Goal: Task Accomplishment & Management: Manage account settings

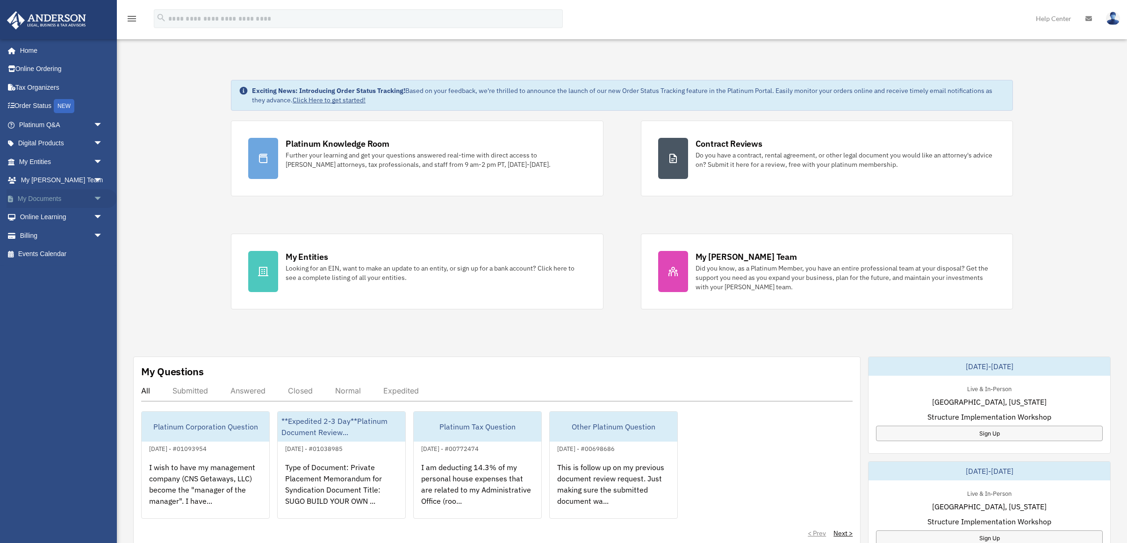
click at [53, 199] on link "My Documents arrow_drop_down" at bounding box center [62, 198] width 110 height 19
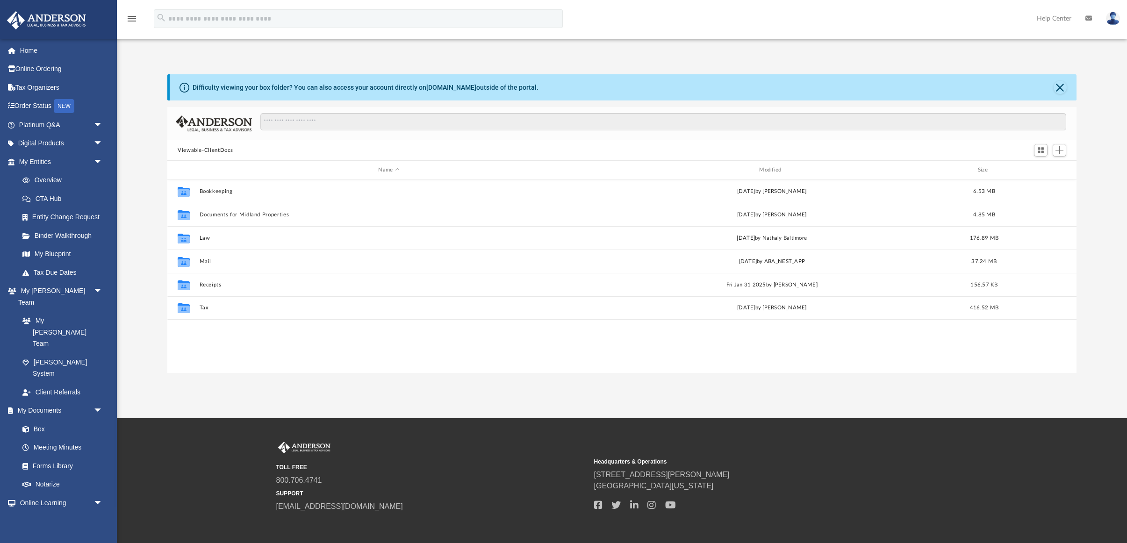
scroll to position [213, 909]
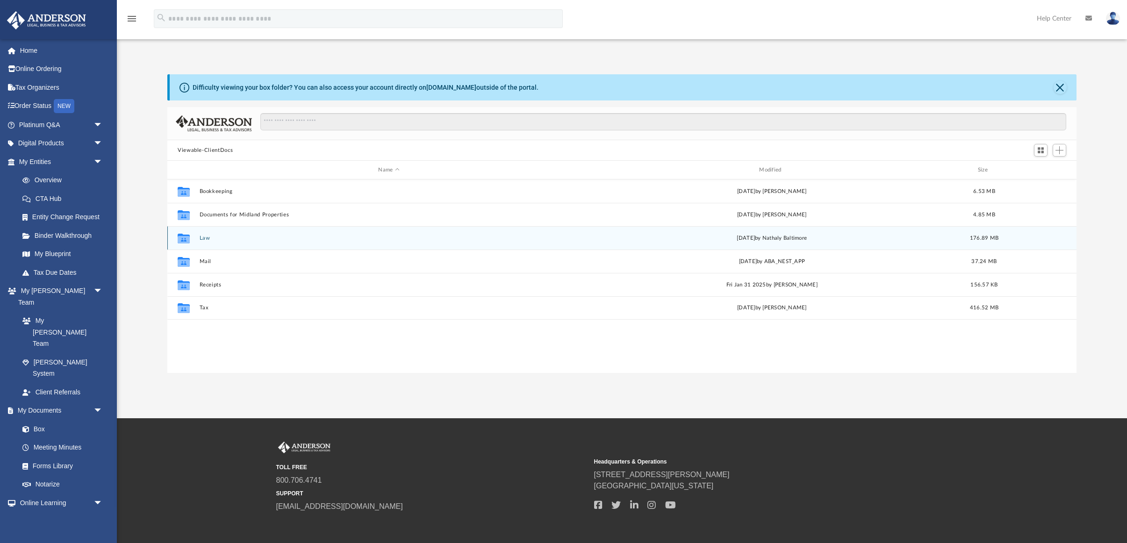
click at [205, 238] on button "Law" at bounding box center [389, 238] width 379 height 6
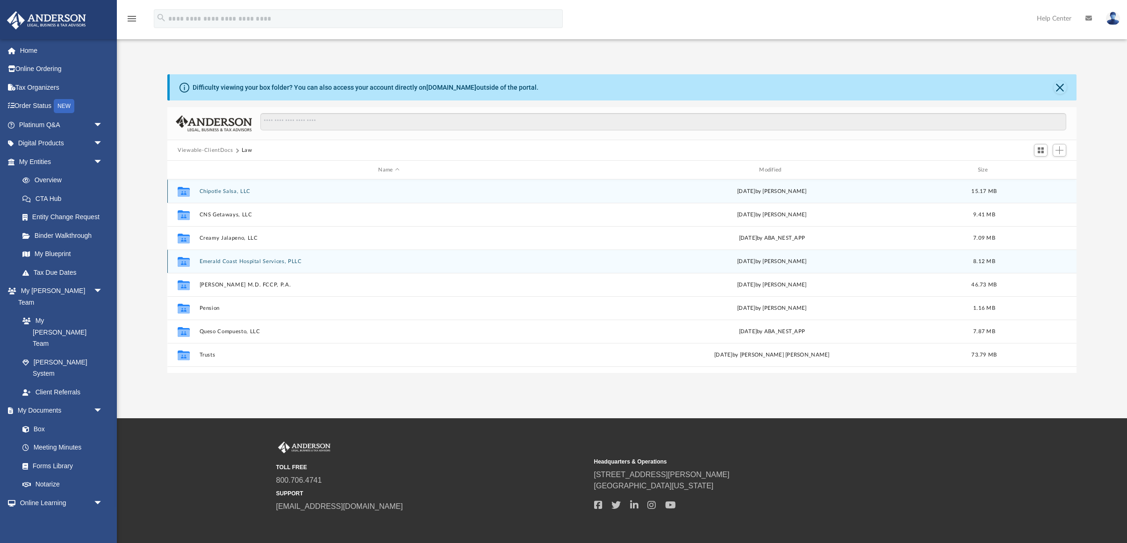
scroll to position [17, 0]
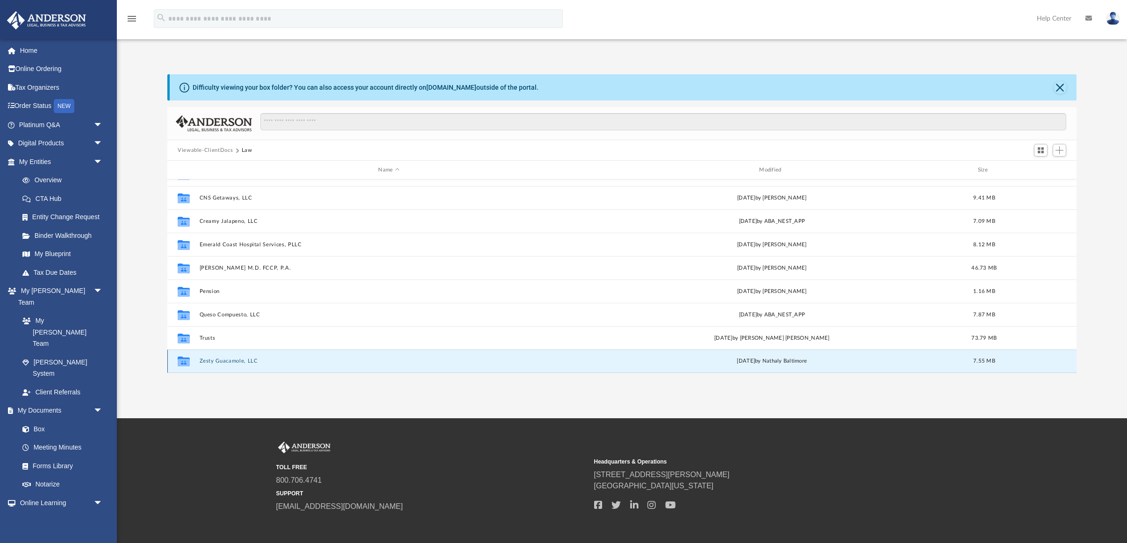
click at [234, 361] on button "Zesty Guacamole, LLC" at bounding box center [389, 361] width 379 height 6
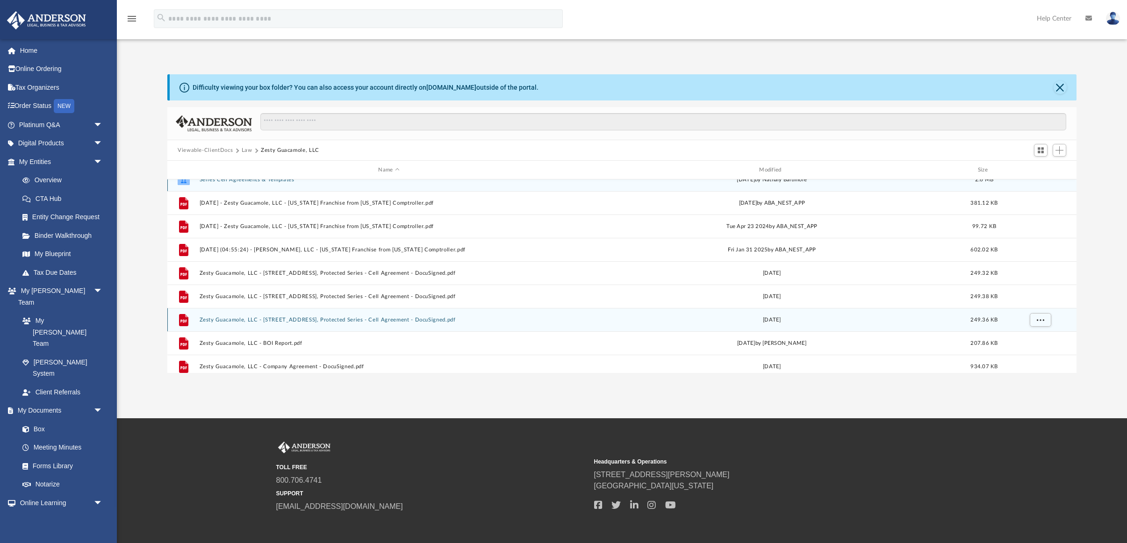
scroll to position [0, 0]
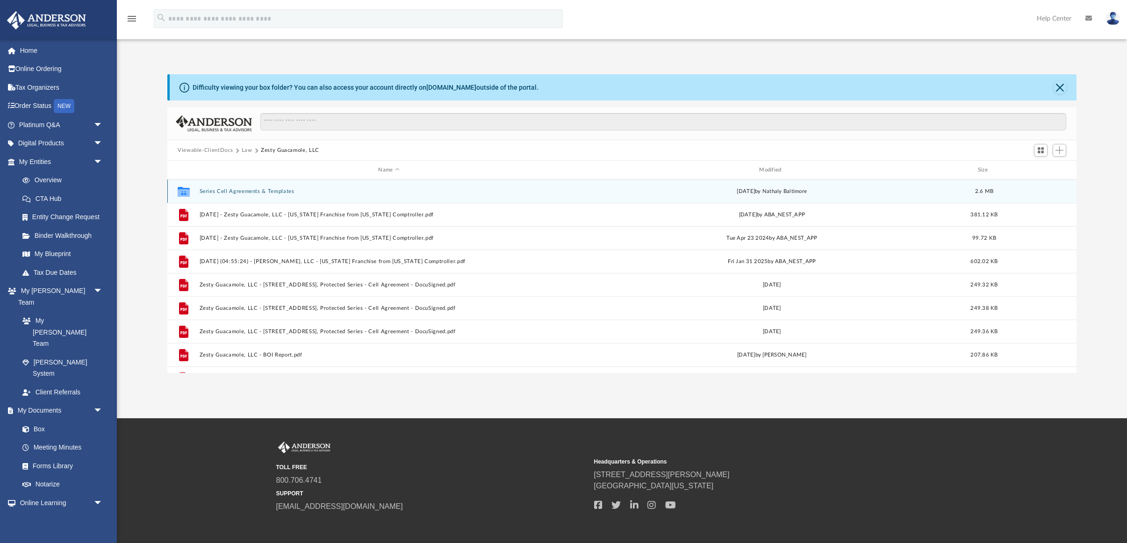
click at [254, 191] on button "Series Cell Agreements & Templates" at bounding box center [389, 191] width 379 height 6
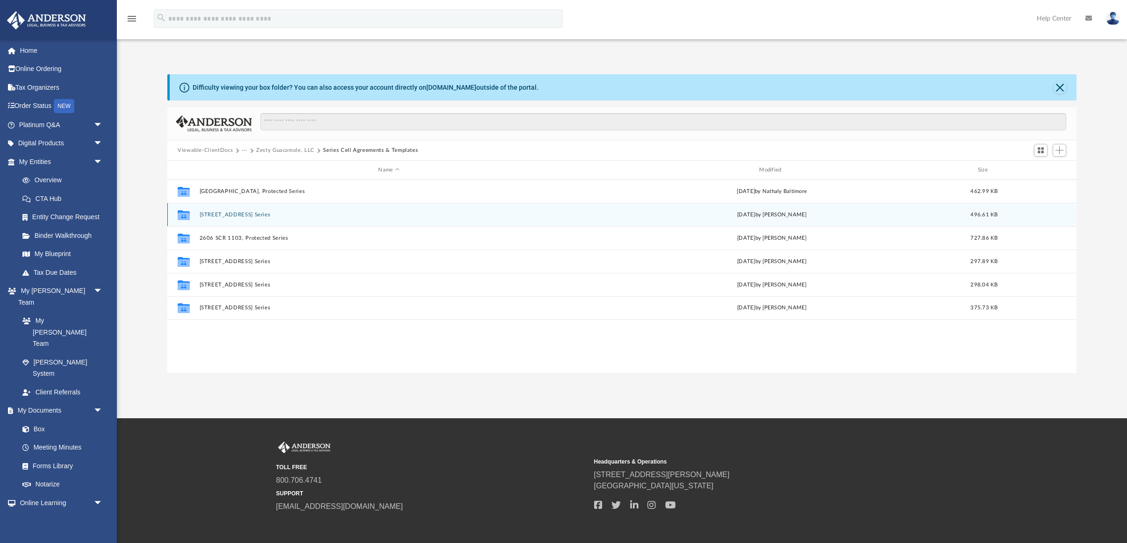
click at [238, 214] on button "1321 Bajada Street, Protected Series" at bounding box center [389, 215] width 379 height 6
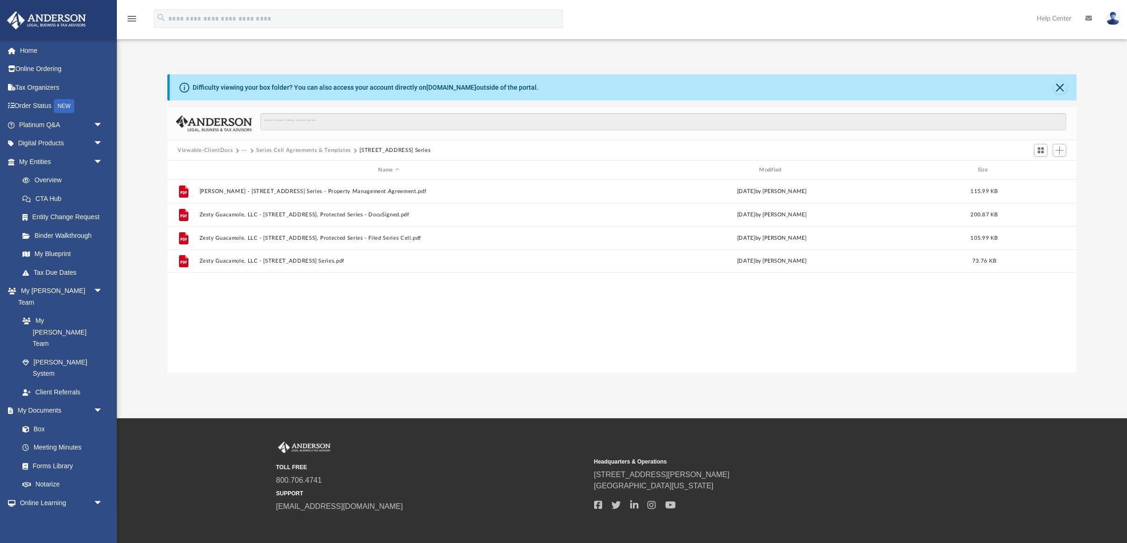
click at [330, 150] on button "Series Cell Agreements & Templates" at bounding box center [303, 150] width 95 height 8
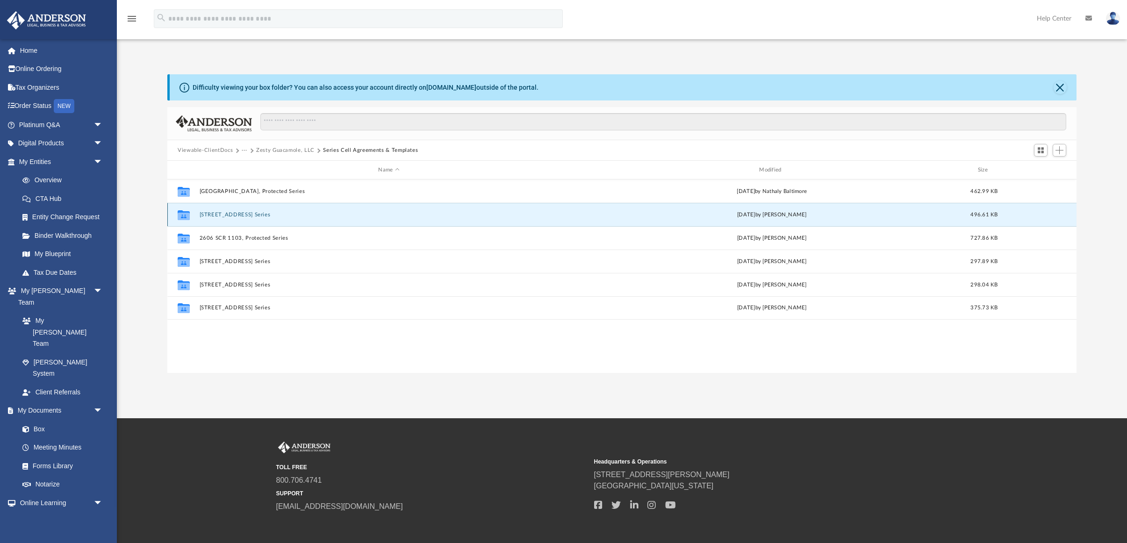
click at [246, 215] on button "1321 Bajada Street, Protected Series" at bounding box center [389, 215] width 379 height 6
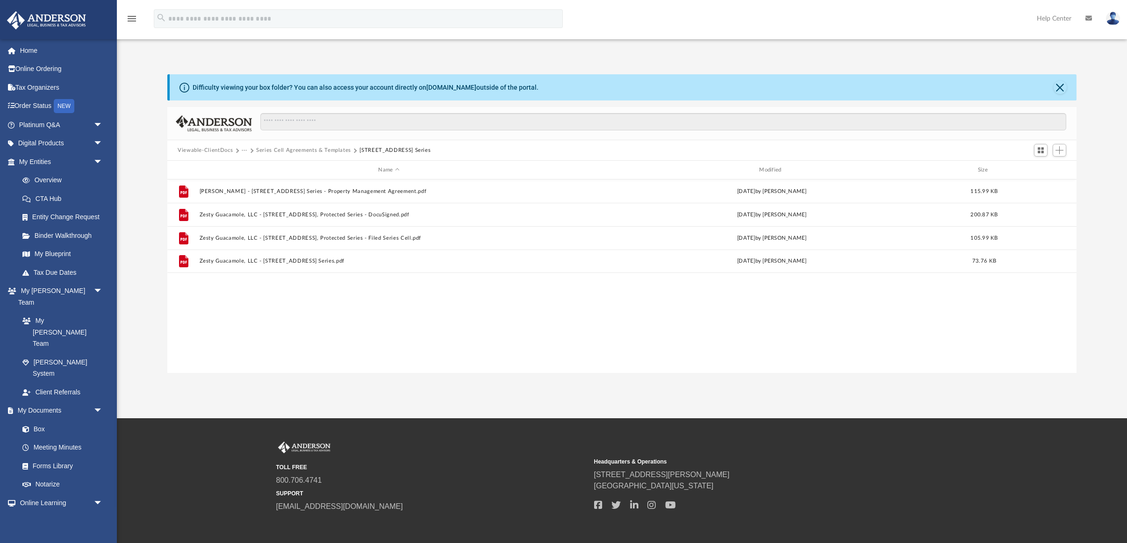
click at [336, 150] on button "Series Cell Agreements & Templates" at bounding box center [303, 150] width 95 height 8
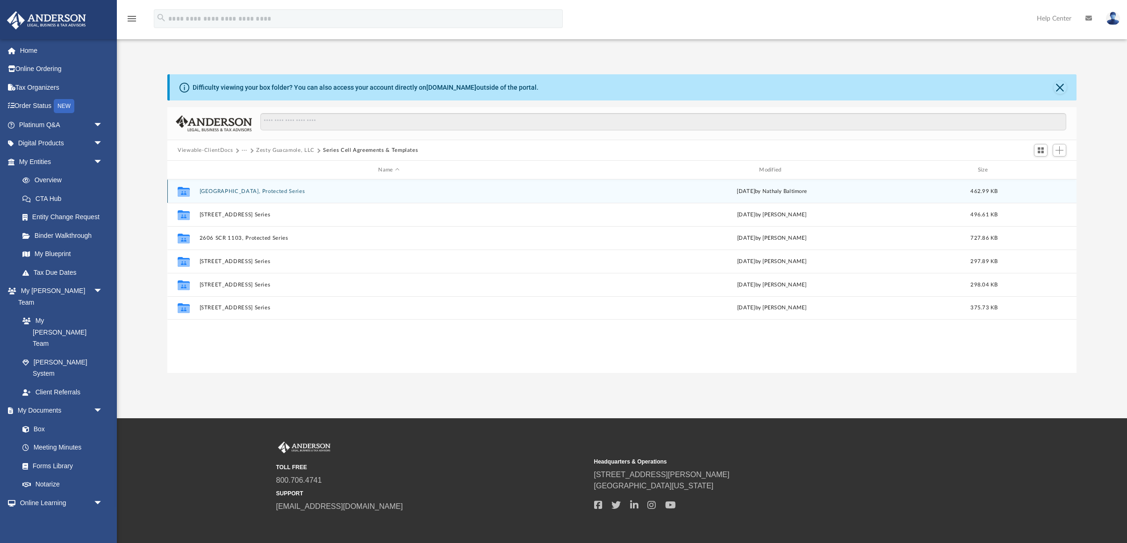
click at [260, 191] on button "1313 Bajada Street, Protected Series" at bounding box center [389, 191] width 379 height 6
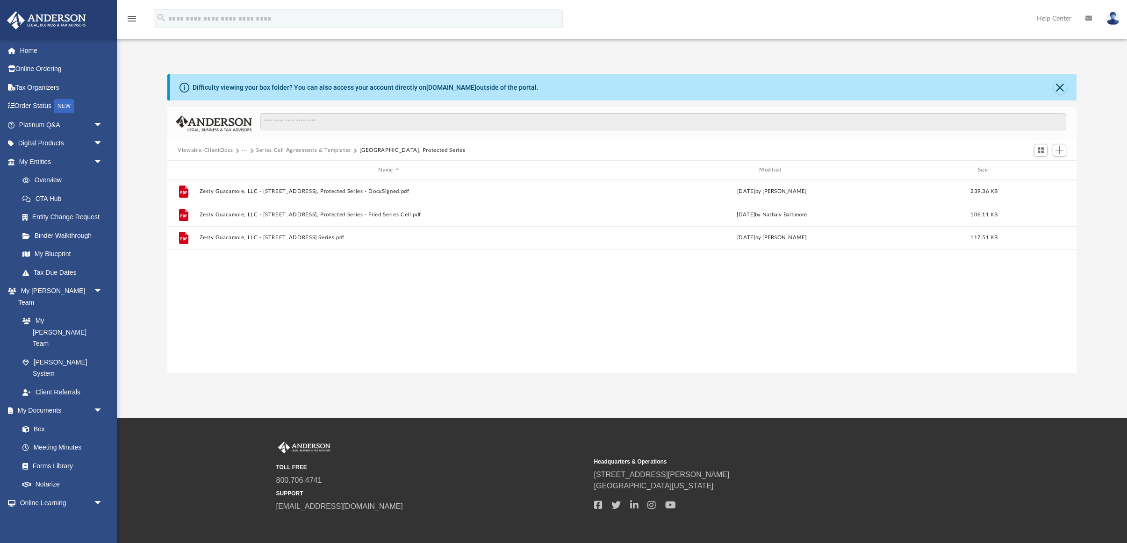
click at [326, 151] on button "Series Cell Agreements & Templates" at bounding box center [303, 150] width 95 height 8
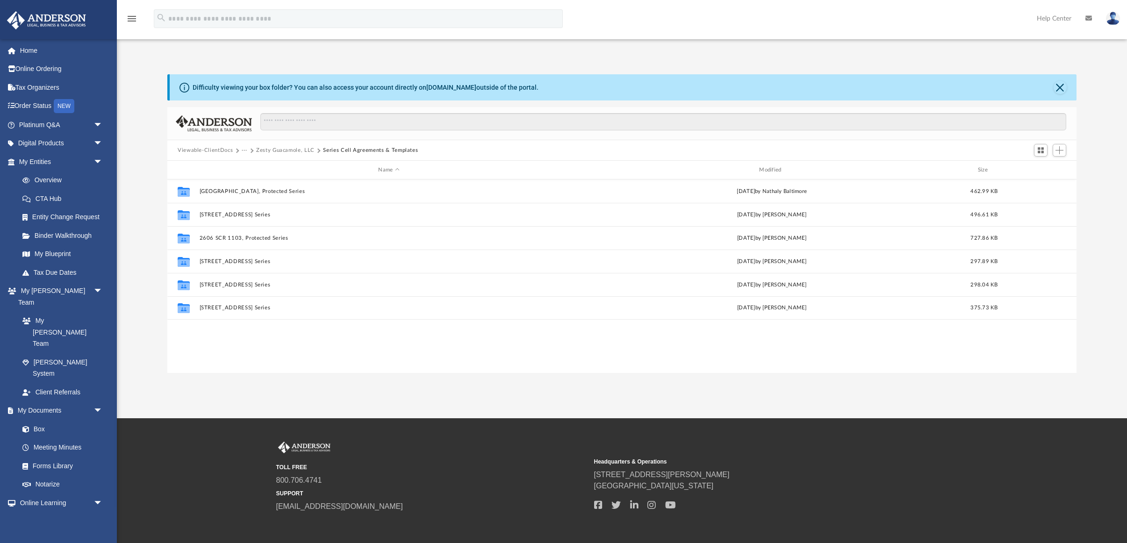
click at [295, 151] on button "Zesty Guacamole, LLC" at bounding box center [285, 150] width 58 height 8
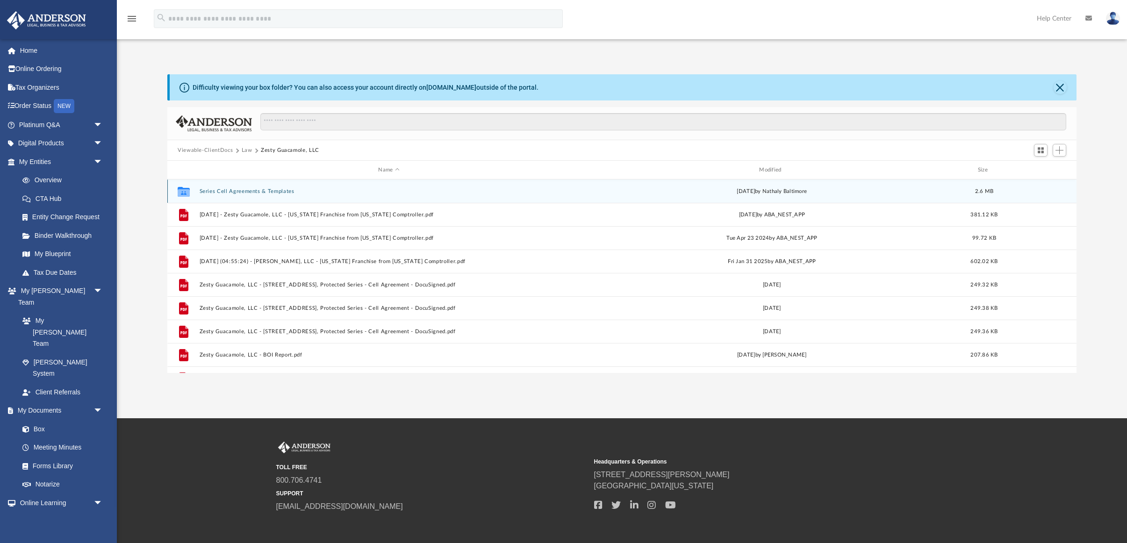
click at [278, 192] on button "Series Cell Agreements & Templates" at bounding box center [389, 191] width 379 height 6
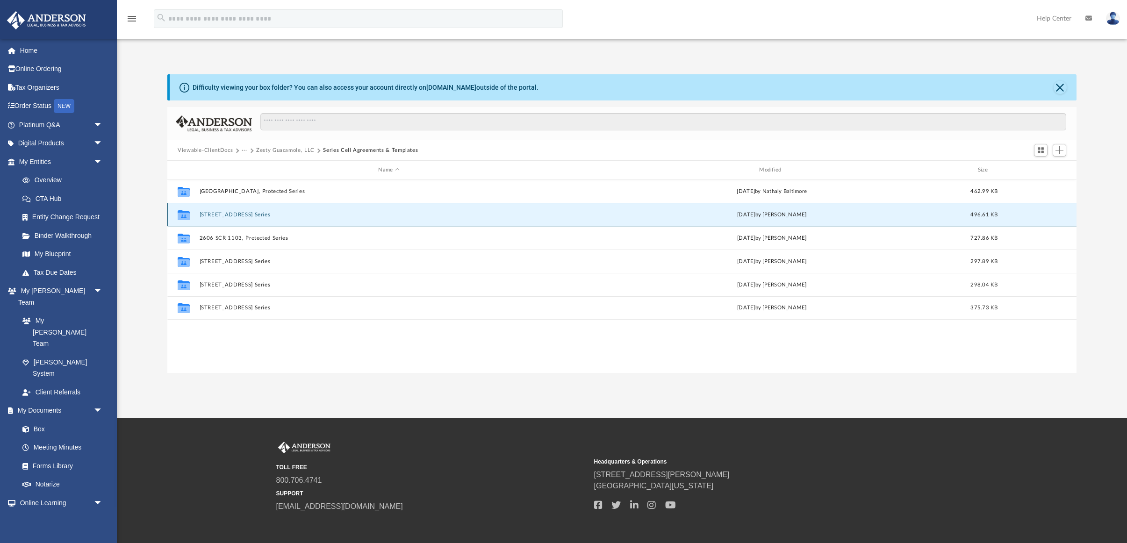
click at [284, 215] on button "1321 Bajada Street, Protected Series" at bounding box center [389, 215] width 379 height 6
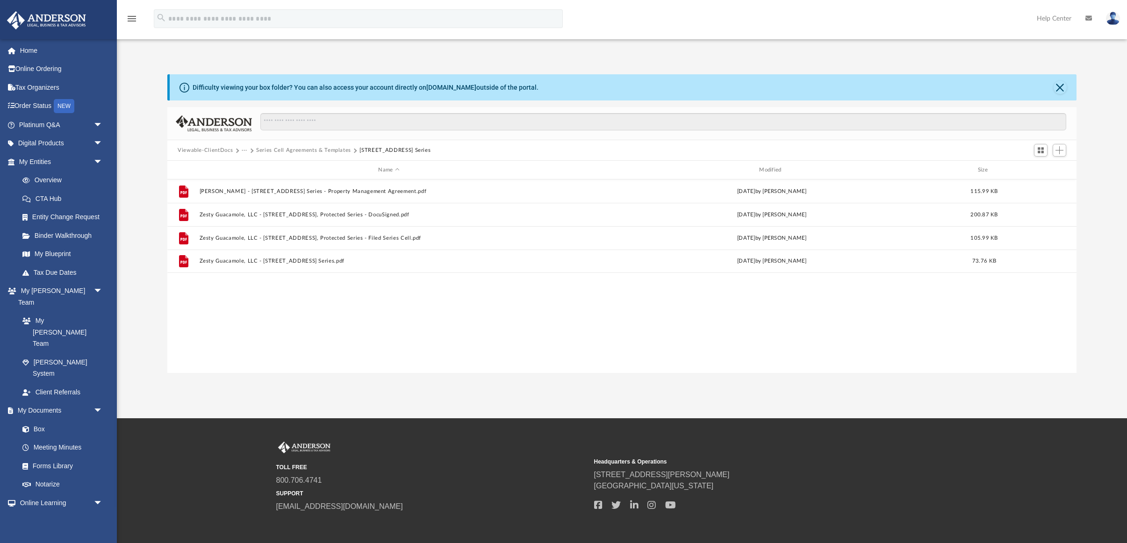
click at [220, 151] on button "Viewable-ClientDocs" at bounding box center [205, 150] width 55 height 8
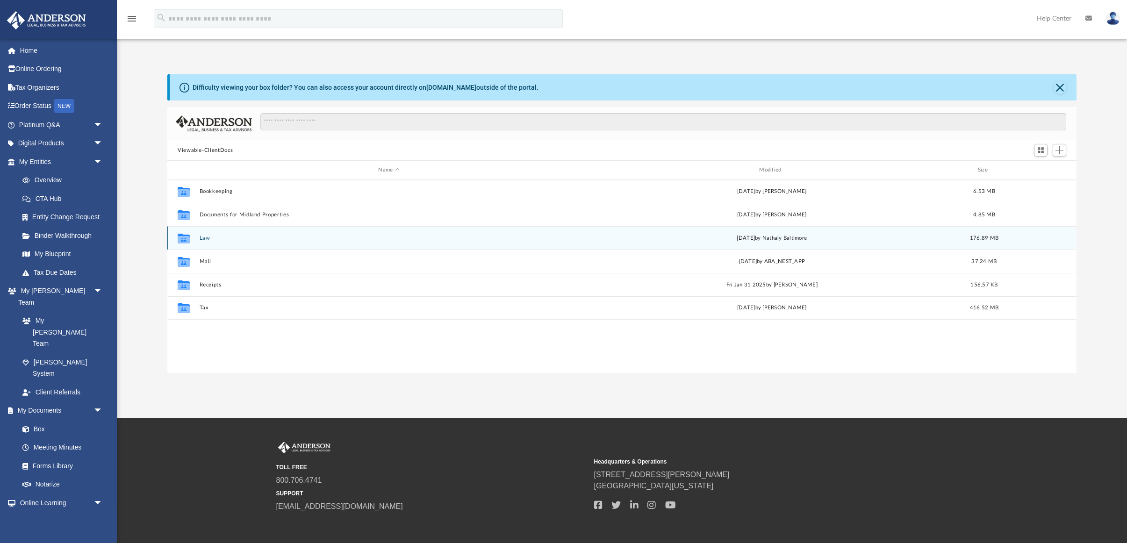
click at [200, 236] on button "Law" at bounding box center [389, 238] width 379 height 6
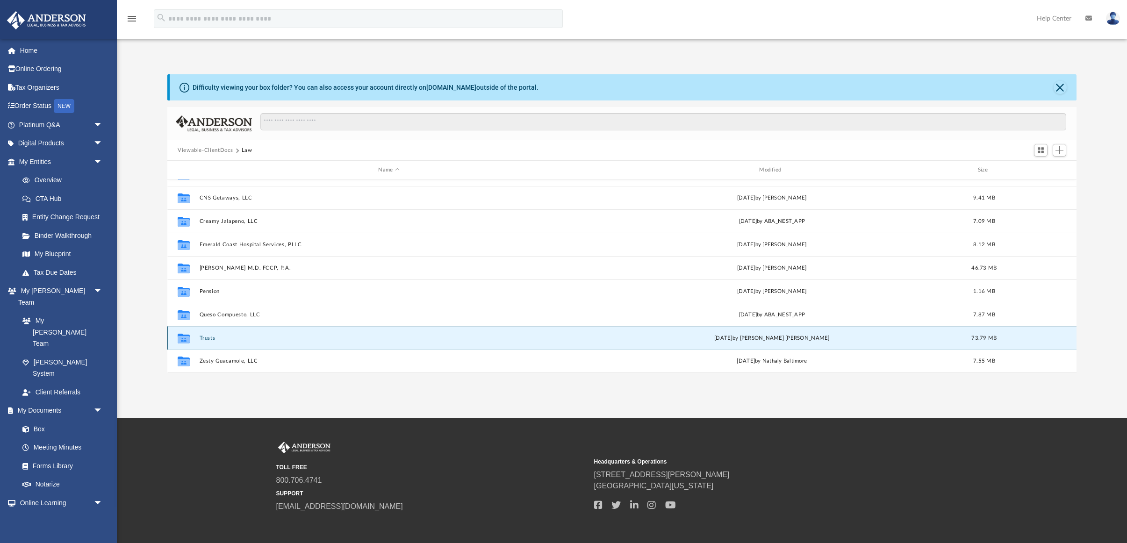
click at [209, 339] on button "Trusts" at bounding box center [389, 338] width 379 height 6
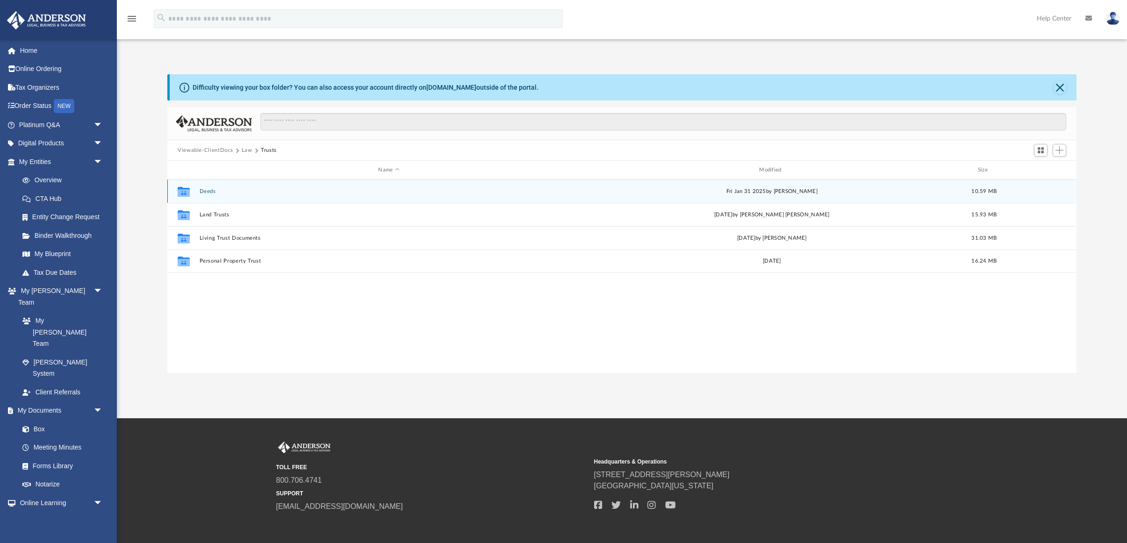
click at [204, 191] on button "Deeds" at bounding box center [389, 191] width 379 height 6
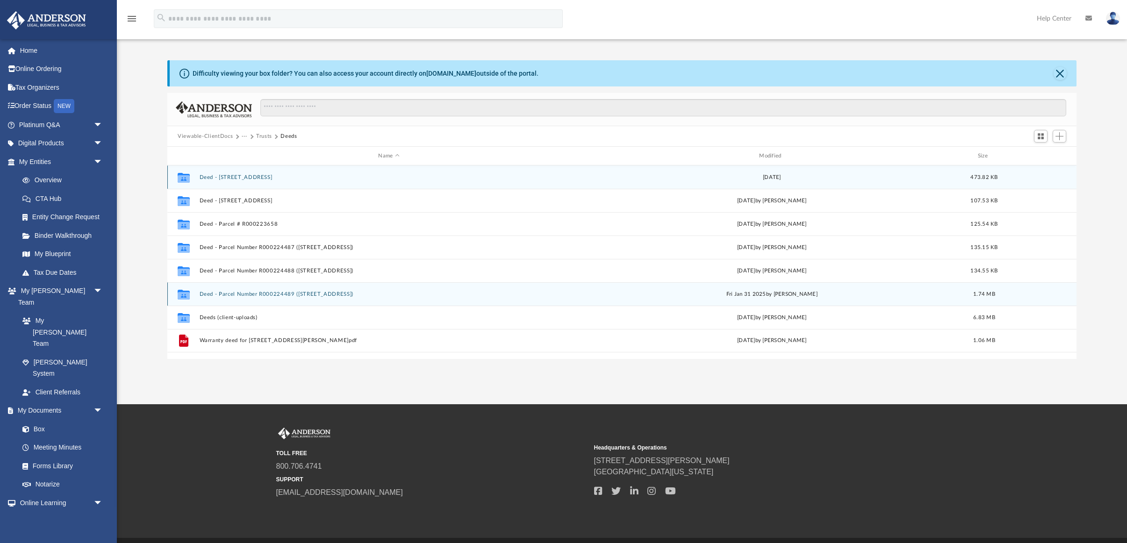
scroll to position [15, 0]
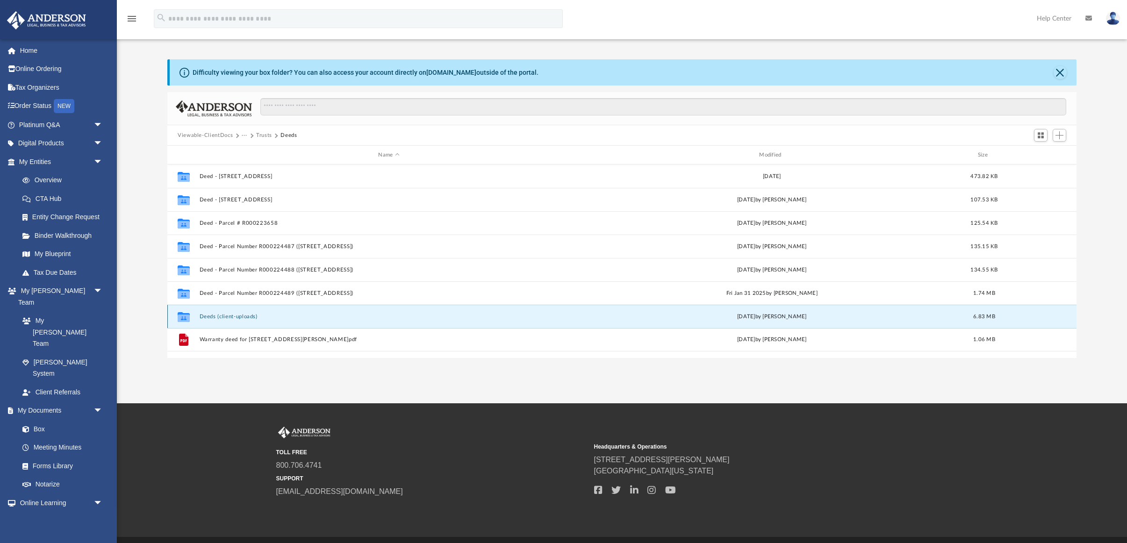
click at [229, 316] on button "Deeds (client-uploads)" at bounding box center [389, 317] width 379 height 6
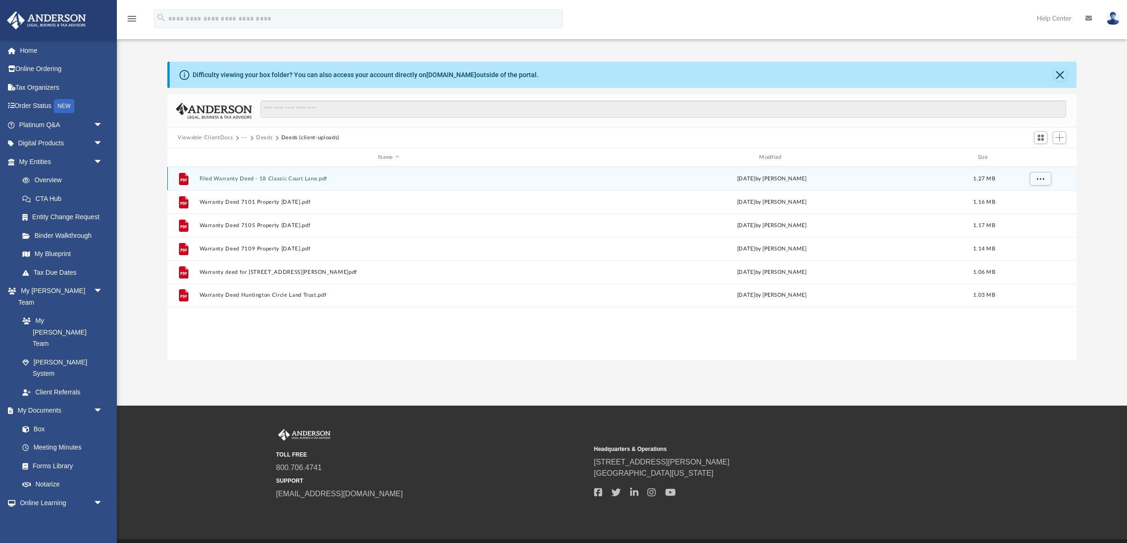
scroll to position [12, 0]
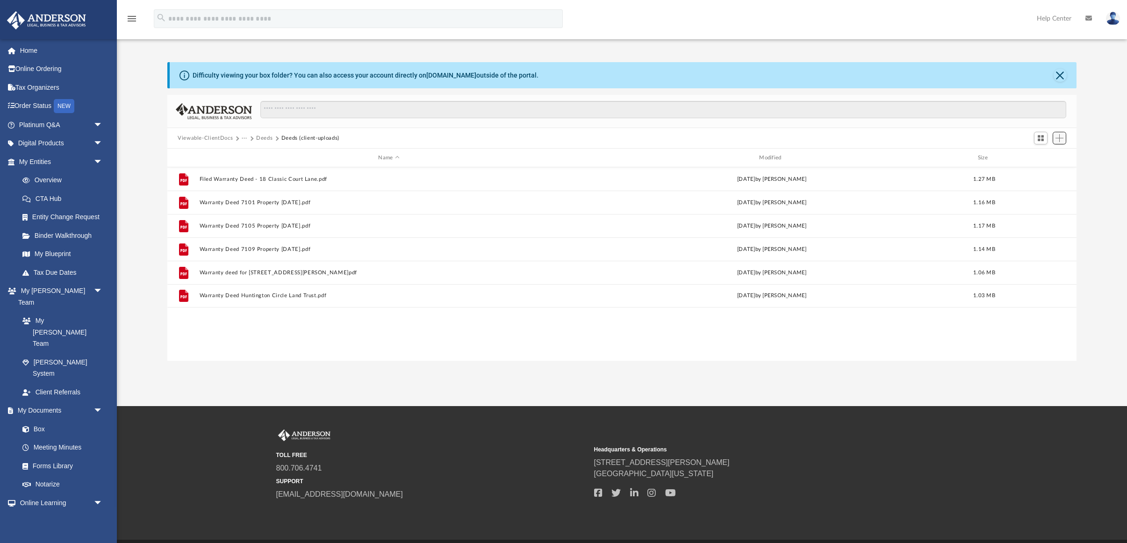
click at [1058, 139] on span "Add" at bounding box center [1059, 138] width 8 height 8
click at [1040, 156] on li "Upload" at bounding box center [1046, 157] width 30 height 10
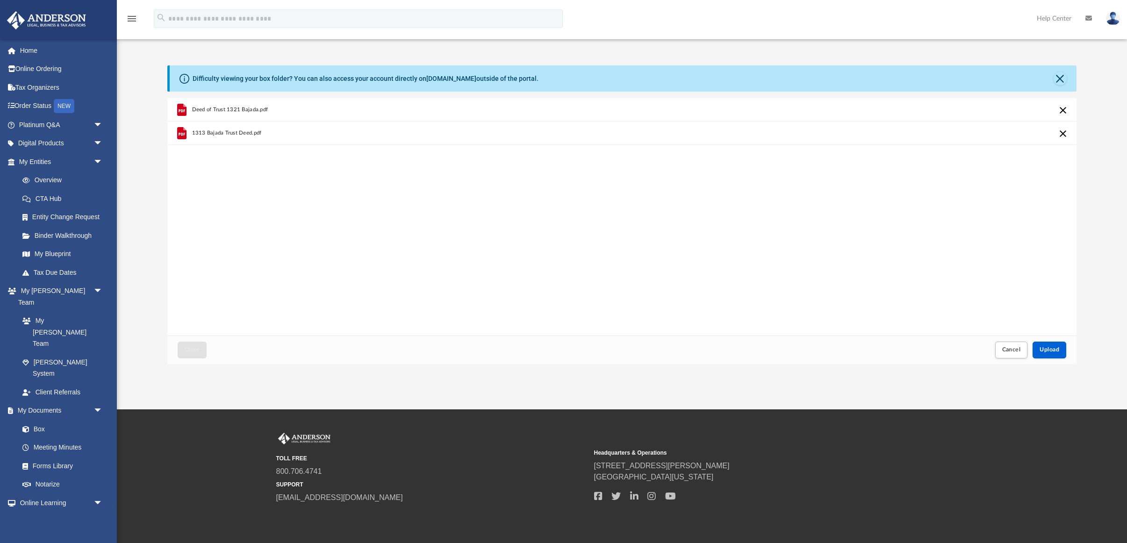
scroll to position [11, 0]
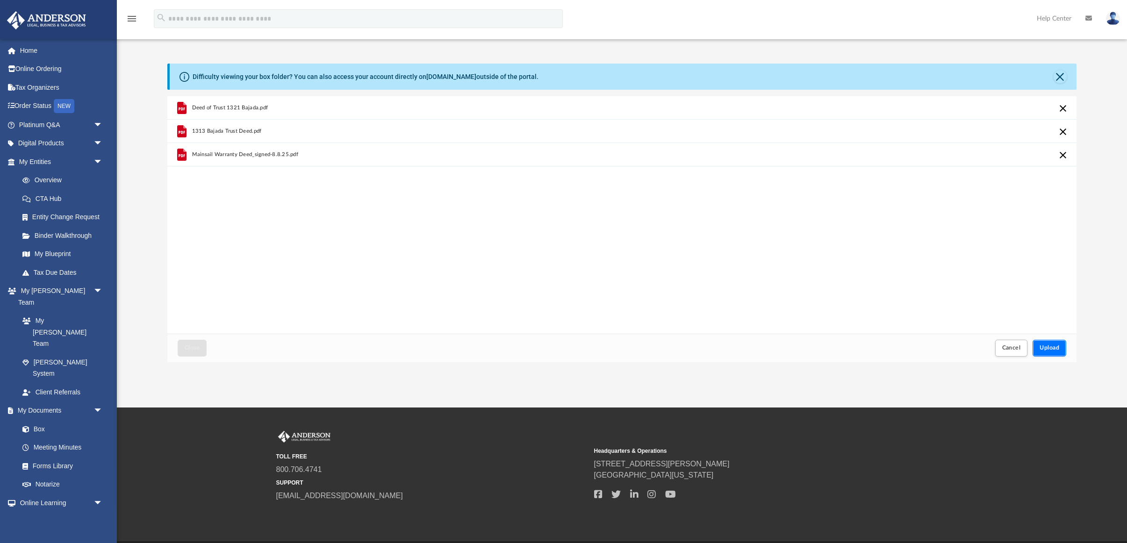
click at [1051, 350] on span "Upload" at bounding box center [1049, 348] width 20 height 6
click at [1061, 76] on button "Close" at bounding box center [1059, 76] width 13 height 13
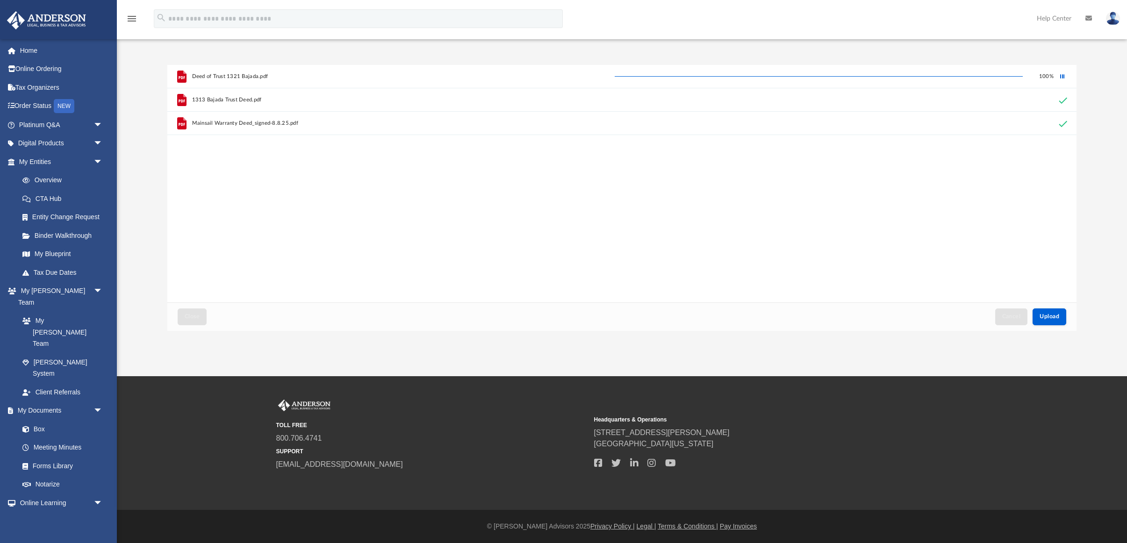
scroll to position [9, 0]
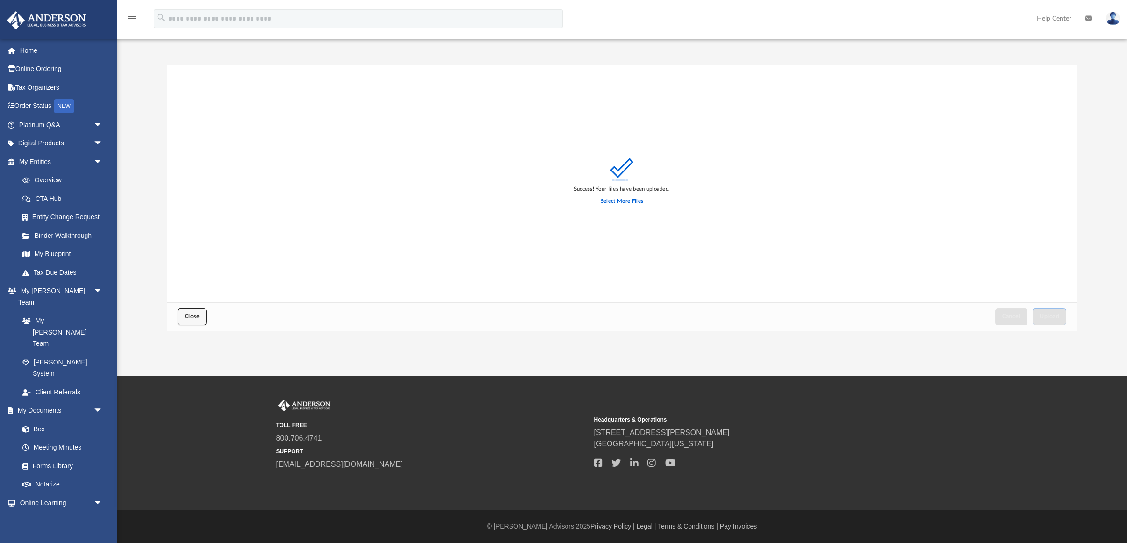
click at [194, 315] on span "Close" at bounding box center [192, 317] width 15 height 6
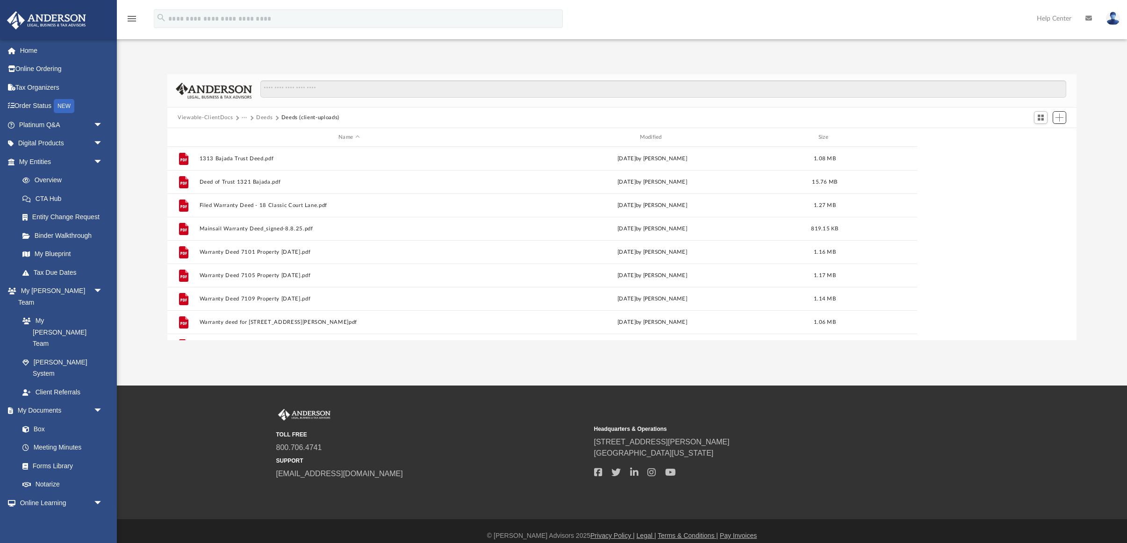
scroll to position [213, 909]
